Goal: Transaction & Acquisition: Purchase product/service

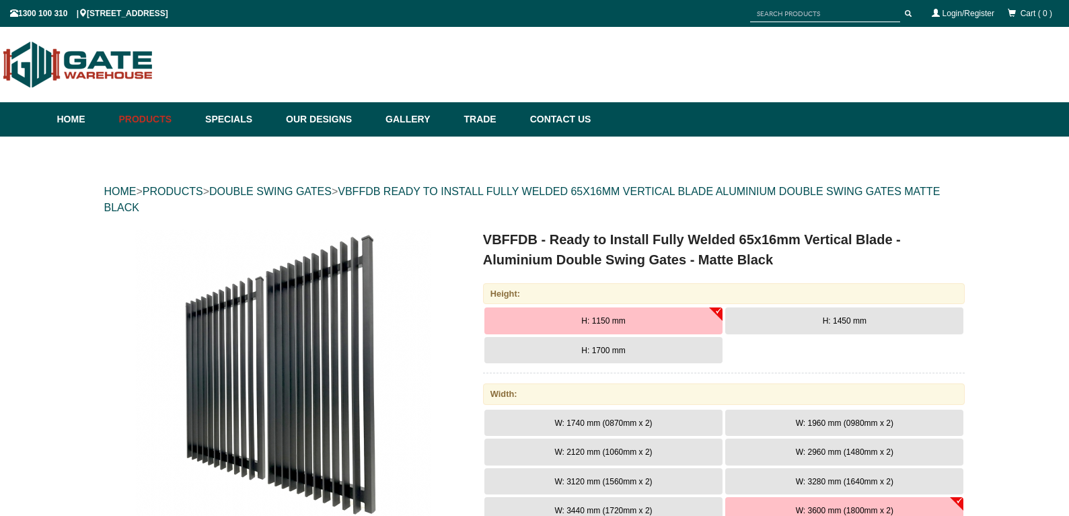
scroll to position [34, 0]
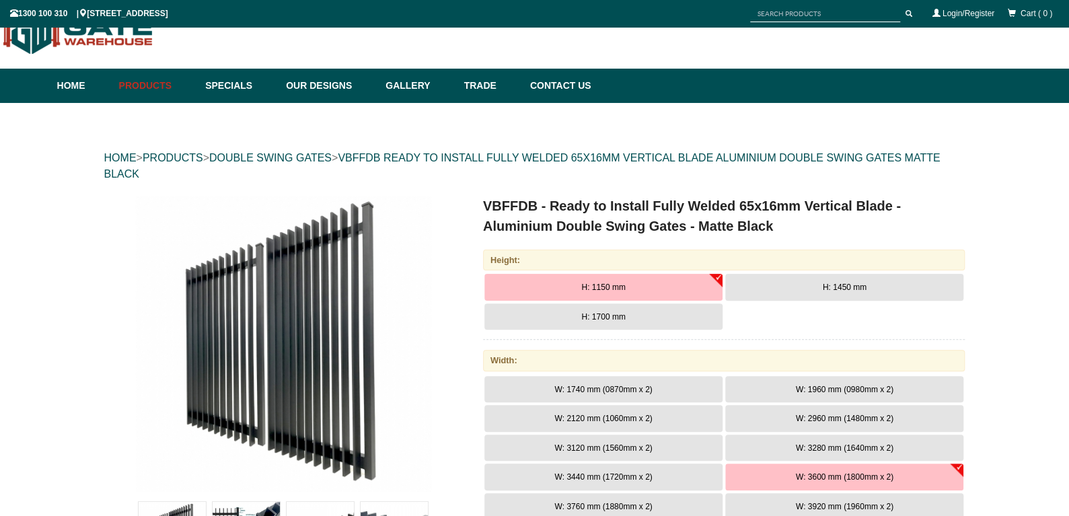
click at [848, 288] on span "H: 1450 mm" at bounding box center [844, 286] width 44 height 9
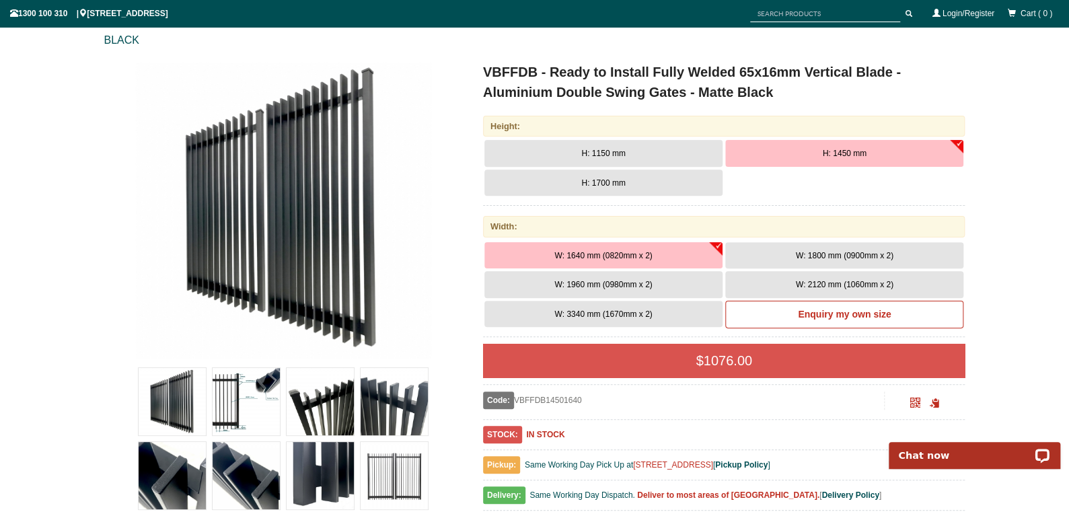
scroll to position [168, 0]
click at [611, 311] on span "W: 3340 mm (1670mm x 2)" at bounding box center [603, 313] width 98 height 9
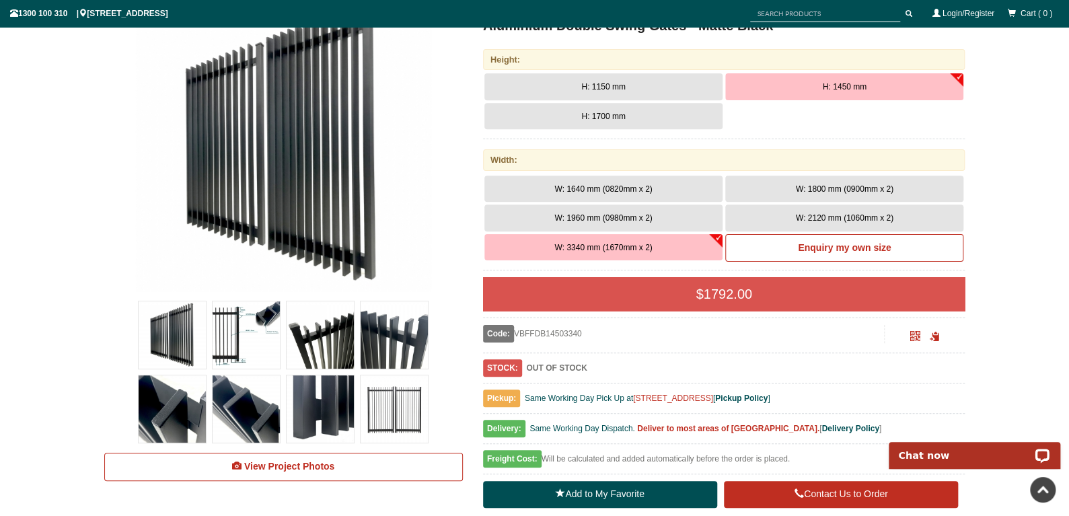
scroll to position [234, 0]
click at [184, 326] on img at bounding box center [172, 334] width 67 height 67
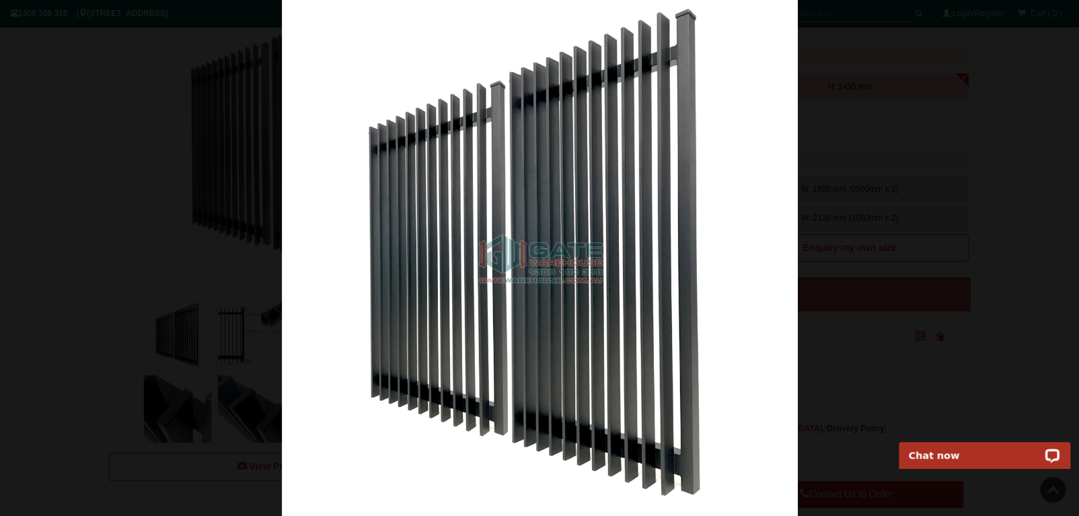
click at [971, 133] on div at bounding box center [539, 258] width 1079 height 516
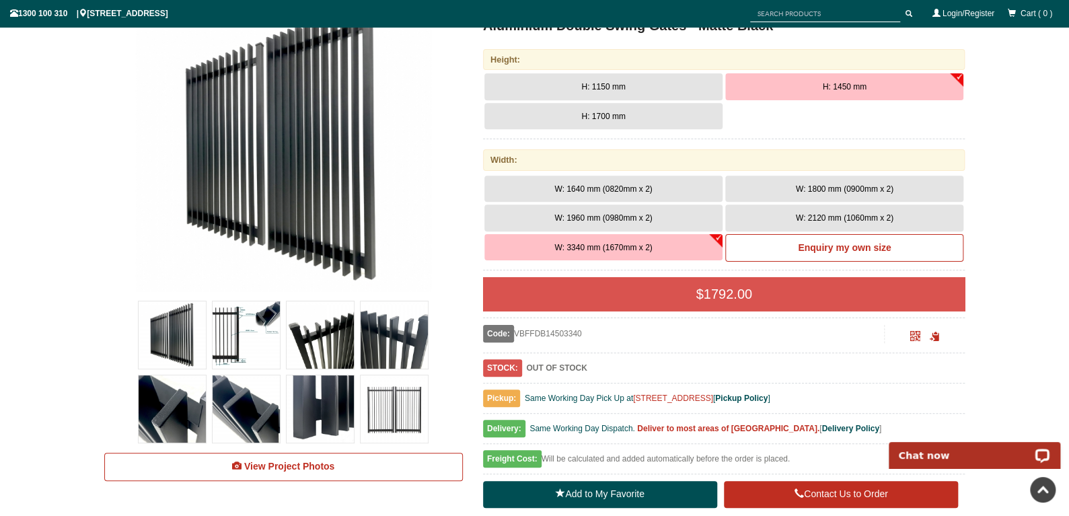
click at [250, 334] on img at bounding box center [245, 334] width 67 height 67
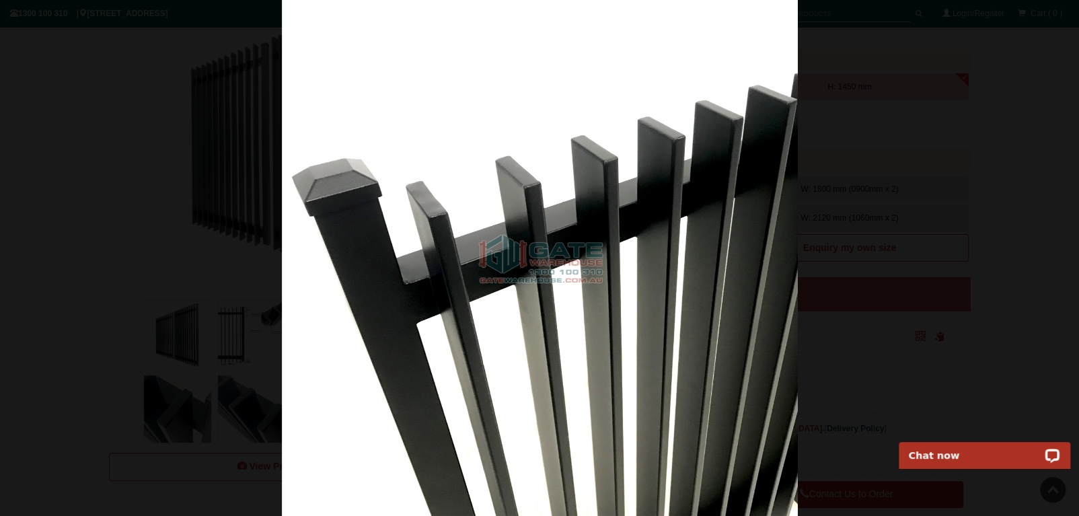
click at [865, 336] on div at bounding box center [539, 258] width 1079 height 516
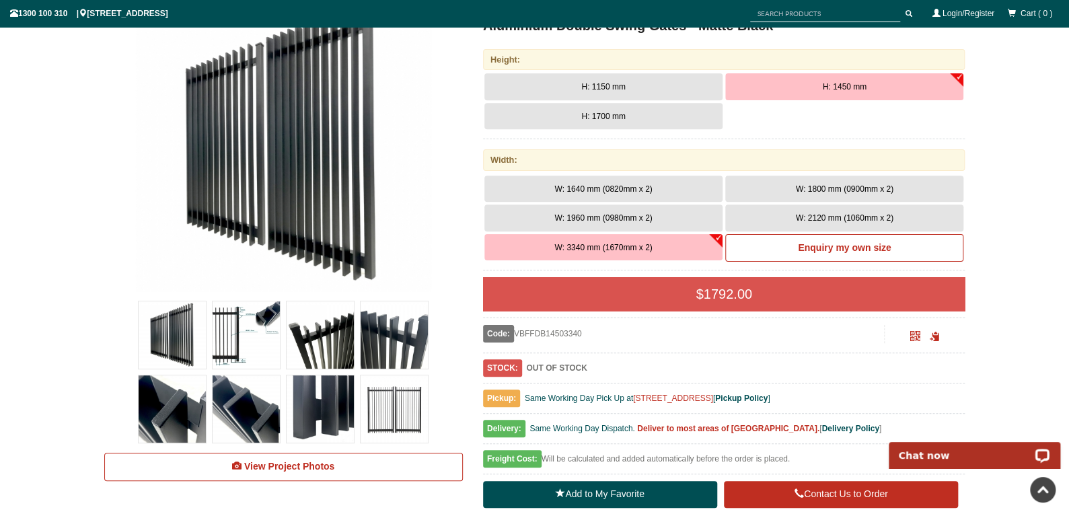
click at [336, 339] on img at bounding box center [319, 334] width 67 height 67
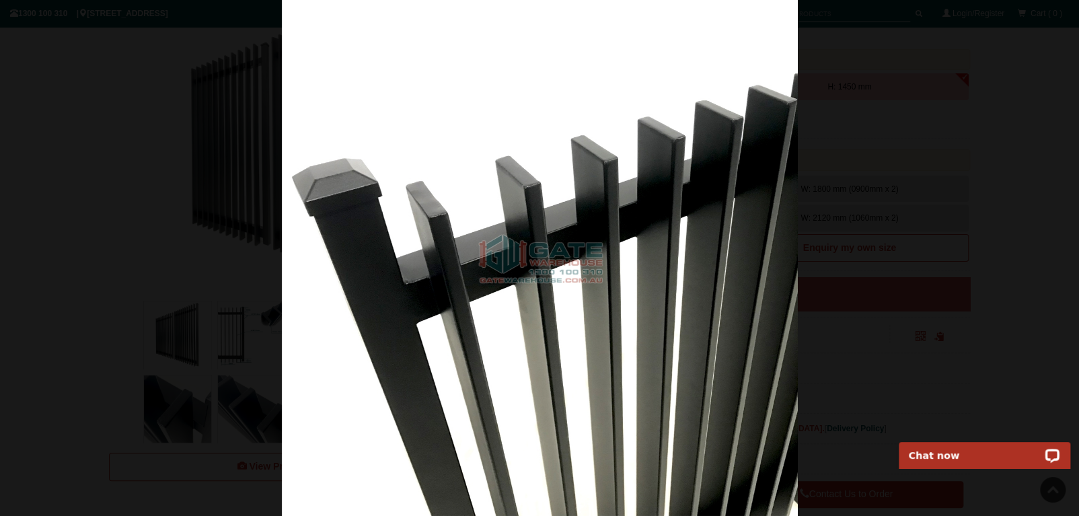
click at [880, 307] on div at bounding box center [539, 258] width 1079 height 516
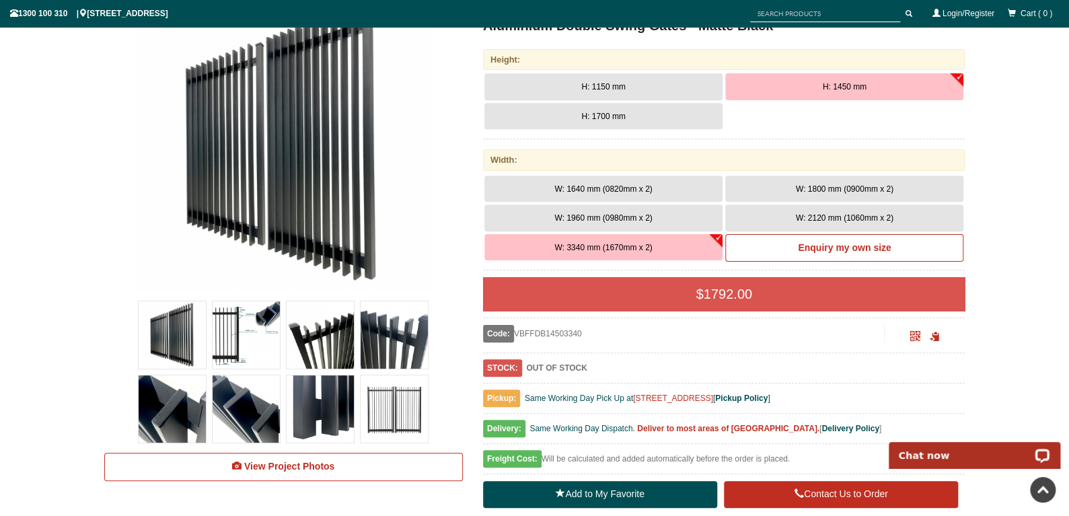
click at [399, 400] on img at bounding box center [393, 408] width 67 height 67
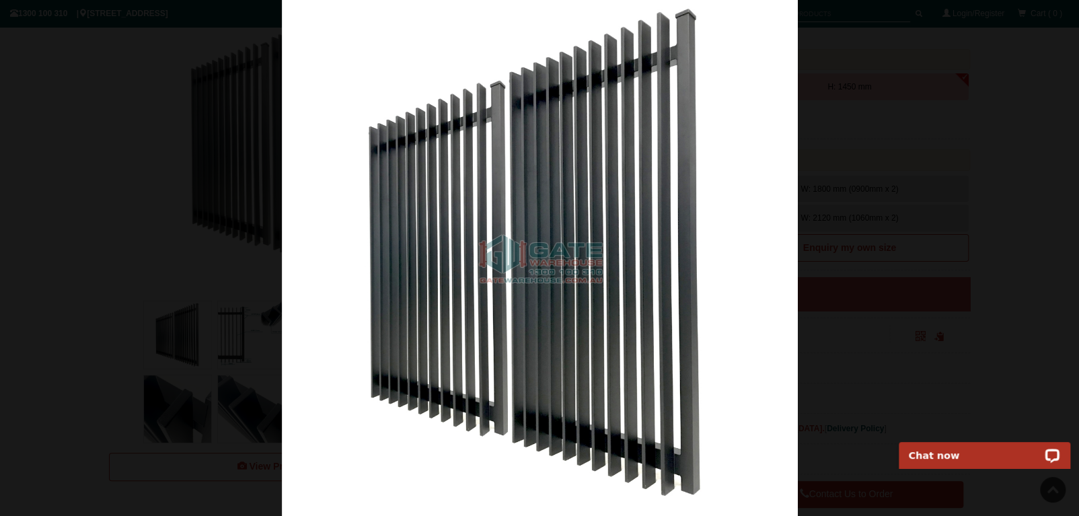
click at [908, 233] on div at bounding box center [539, 258] width 1079 height 516
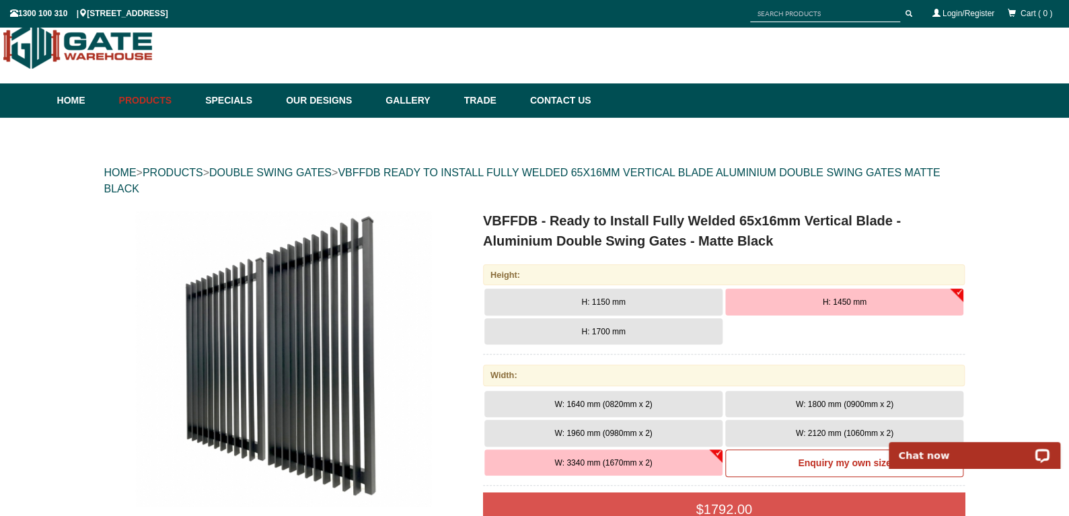
scroll to position [0, 0]
